Goal: Transaction & Acquisition: Purchase product/service

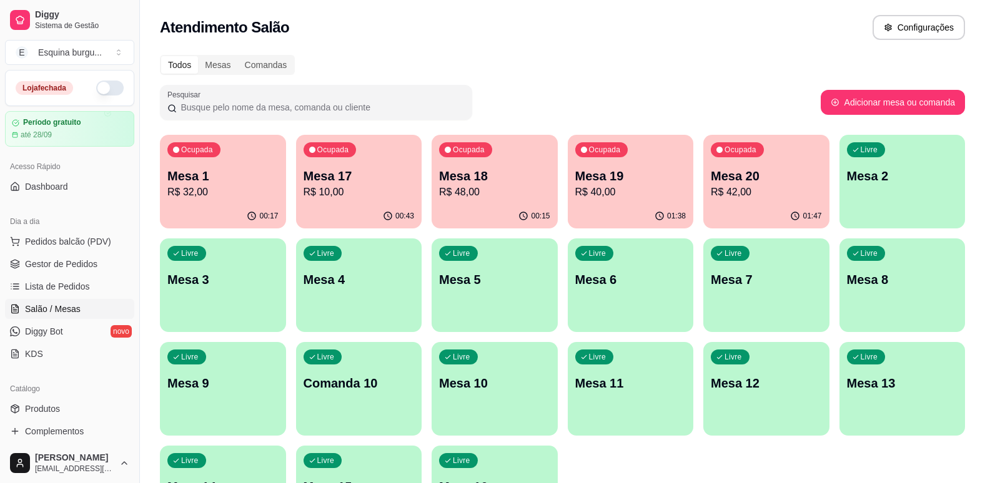
click at [497, 192] on p "R$ 48,00" at bounding box center [494, 192] width 111 height 15
click at [243, 199] on p "R$ 32,00" at bounding box center [222, 192] width 107 height 14
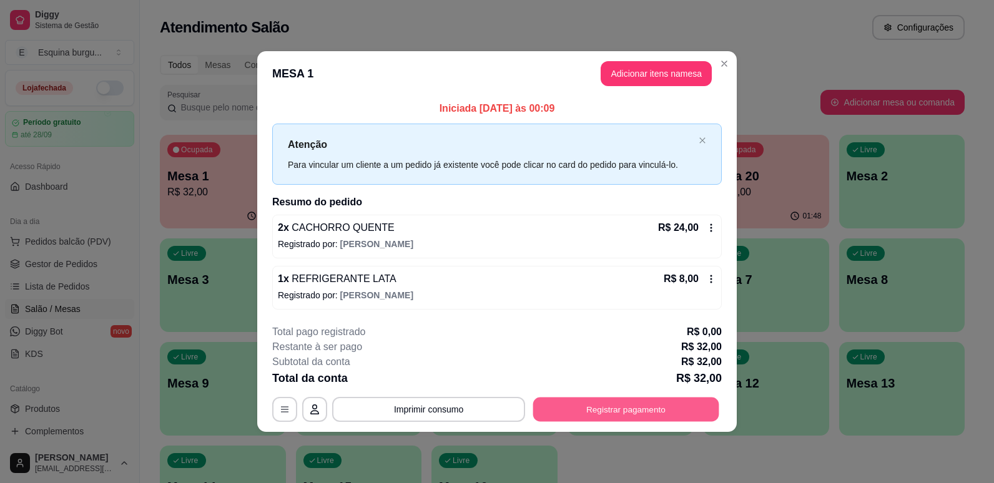
click at [690, 410] on button "Registrar pagamento" at bounding box center [626, 409] width 186 height 24
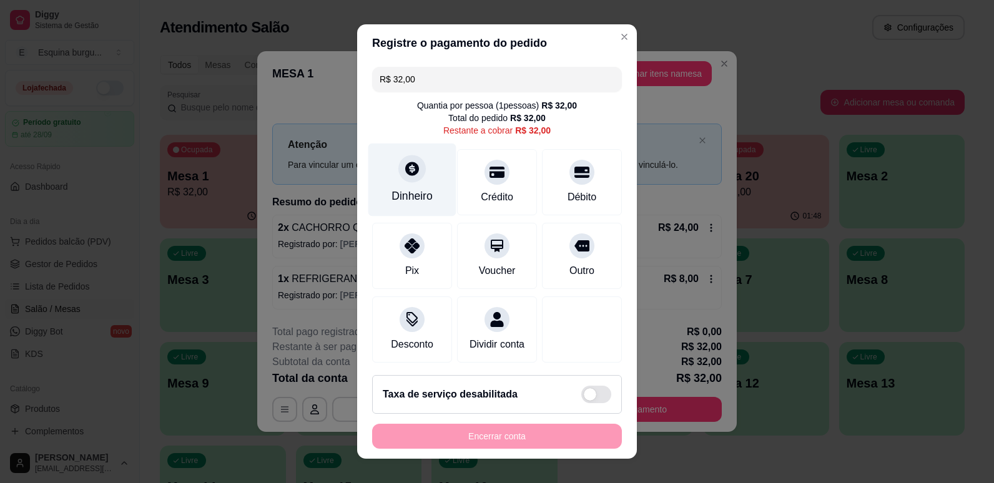
click at [409, 172] on icon at bounding box center [412, 169] width 14 height 14
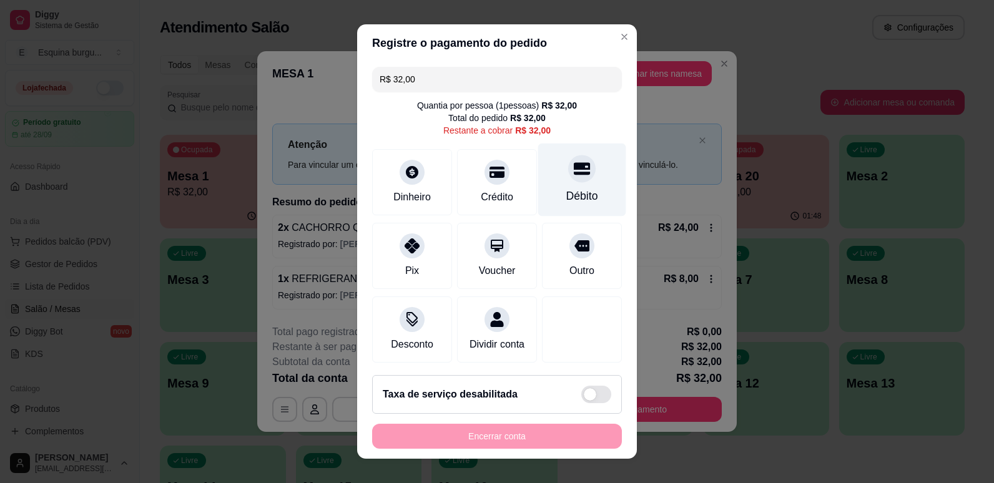
click at [581, 177] on div "Débito" at bounding box center [582, 179] width 88 height 73
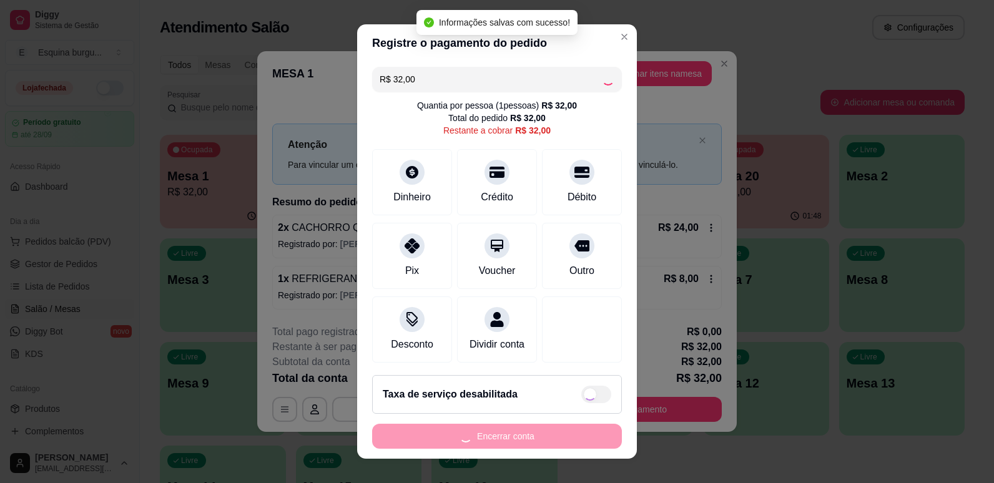
type input "R$ 0,00"
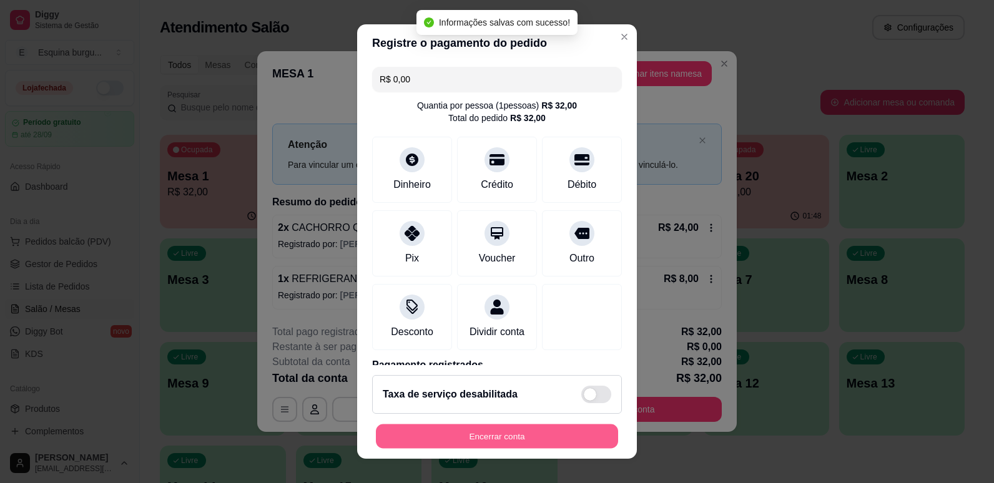
click at [541, 430] on button "Encerrar conta" at bounding box center [497, 437] width 242 height 24
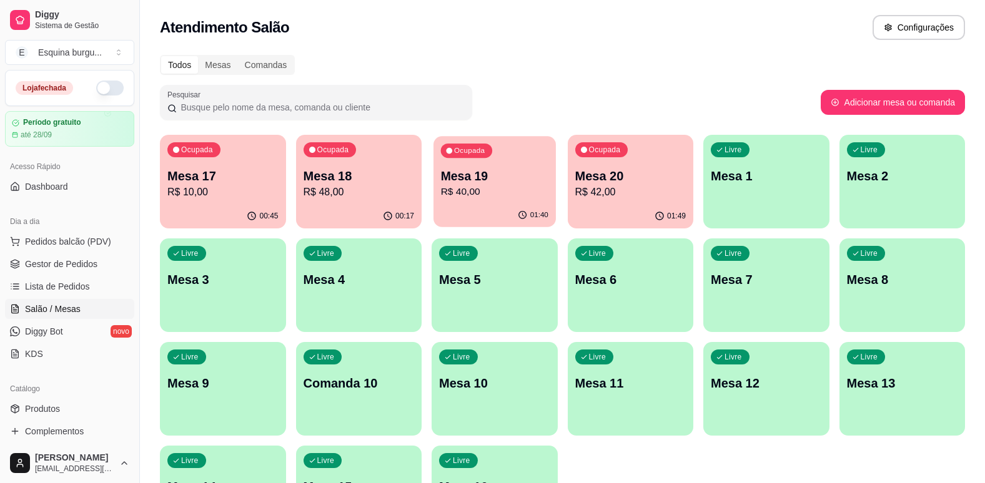
click at [528, 179] on p "Mesa 19" at bounding box center [494, 176] width 107 height 17
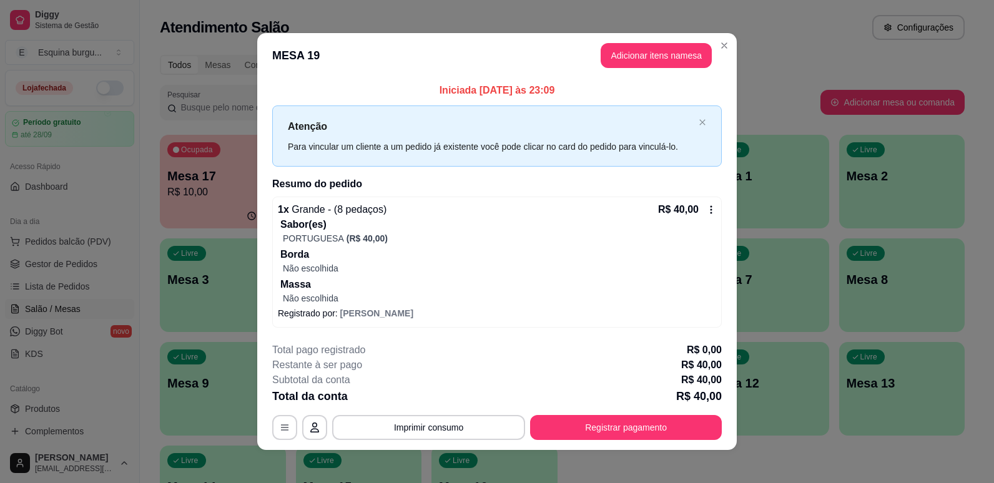
scroll to position [7, 0]
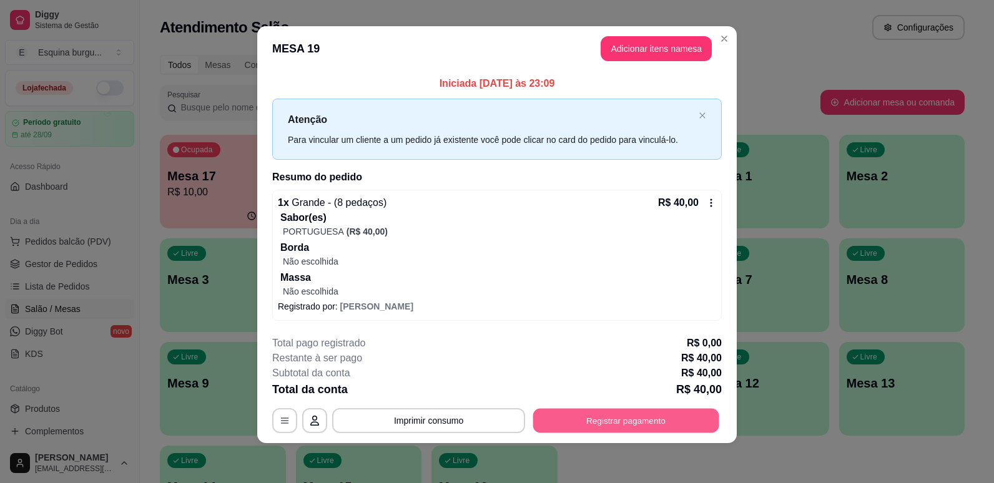
click at [618, 415] on button "Registrar pagamento" at bounding box center [626, 420] width 186 height 24
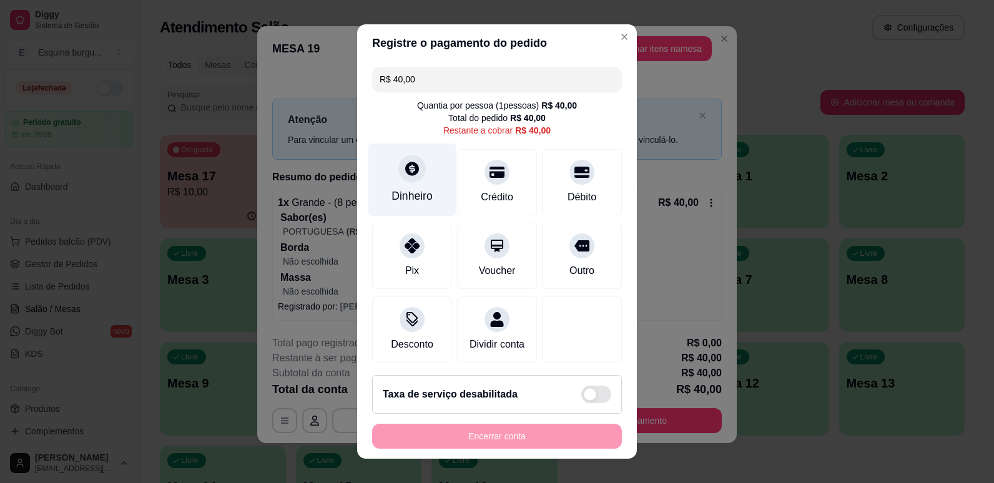
click at [426, 179] on div "Dinheiro" at bounding box center [412, 179] width 88 height 73
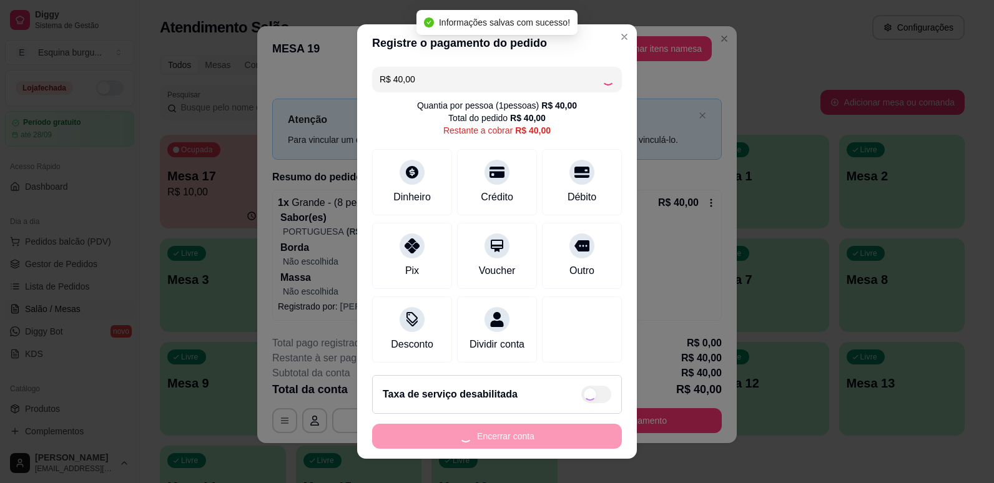
type input "R$ 0,00"
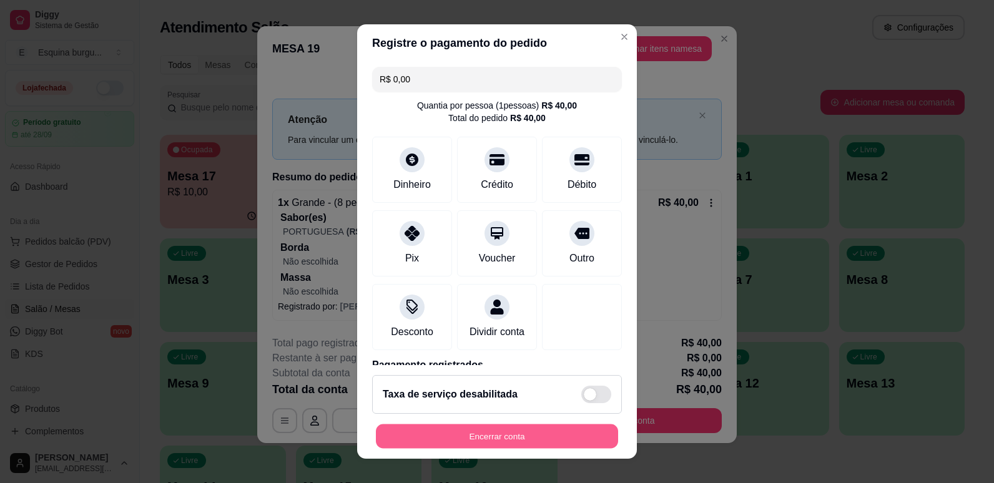
click at [490, 442] on button "Encerrar conta" at bounding box center [497, 437] width 242 height 24
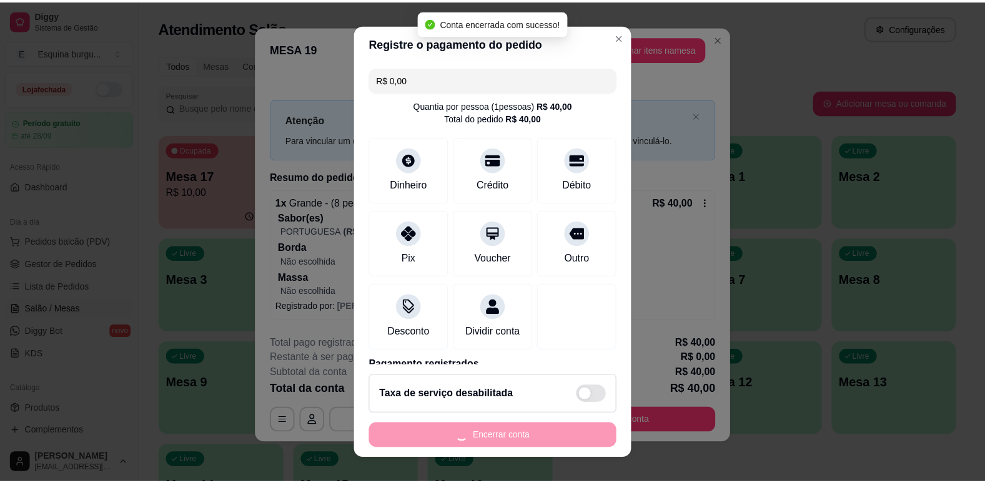
scroll to position [0, 0]
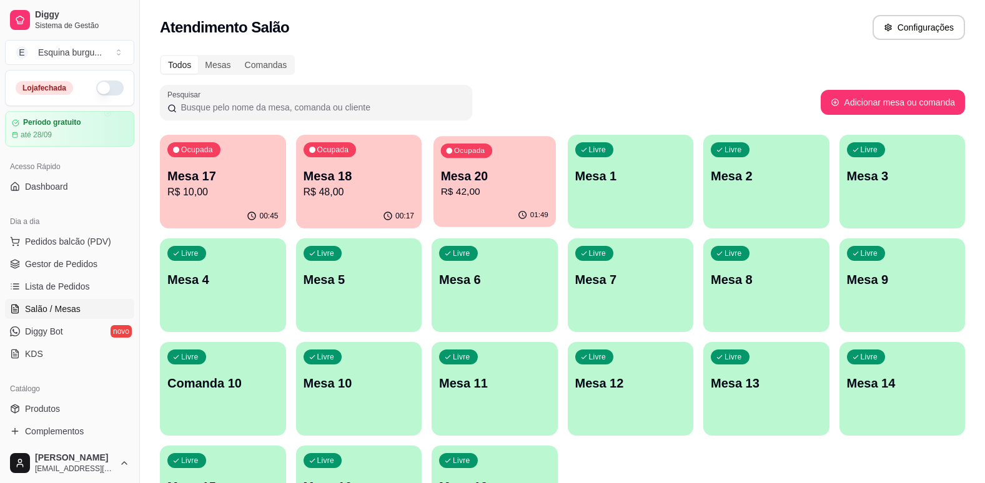
click at [514, 188] on p "R$ 42,00" at bounding box center [494, 192] width 107 height 14
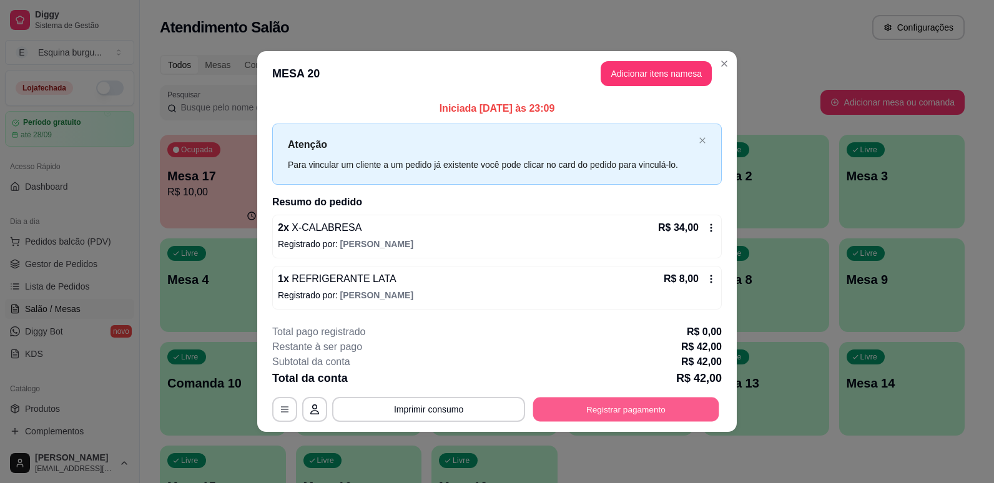
click at [647, 421] on button "Registrar pagamento" at bounding box center [626, 409] width 186 height 24
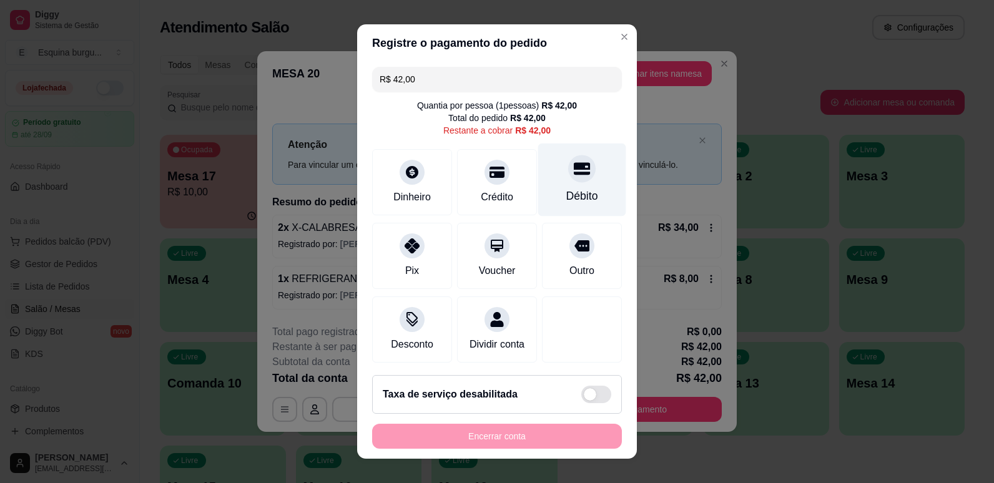
click at [584, 188] on div "Débito" at bounding box center [582, 179] width 88 height 73
type input "R$ 0,00"
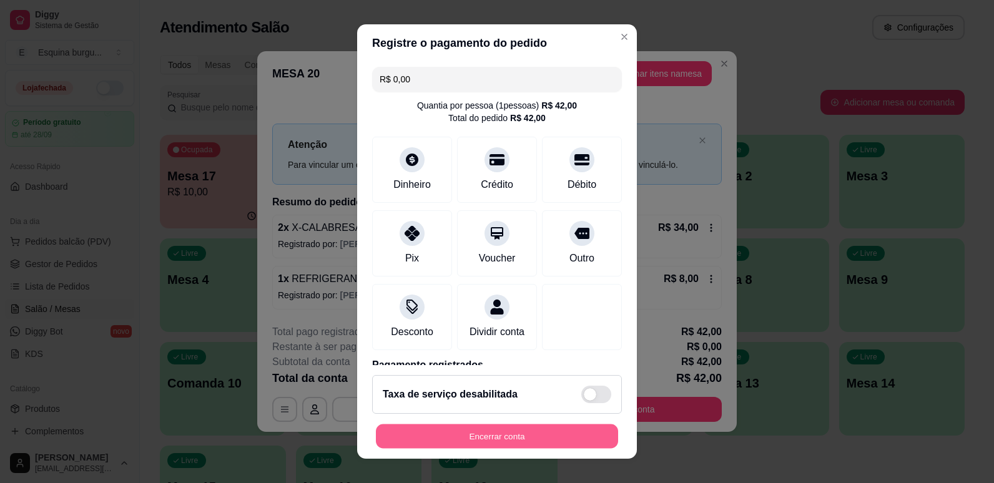
click at [514, 431] on button "Encerrar conta" at bounding box center [497, 437] width 242 height 24
